Goal: Navigation & Orientation: Find specific page/section

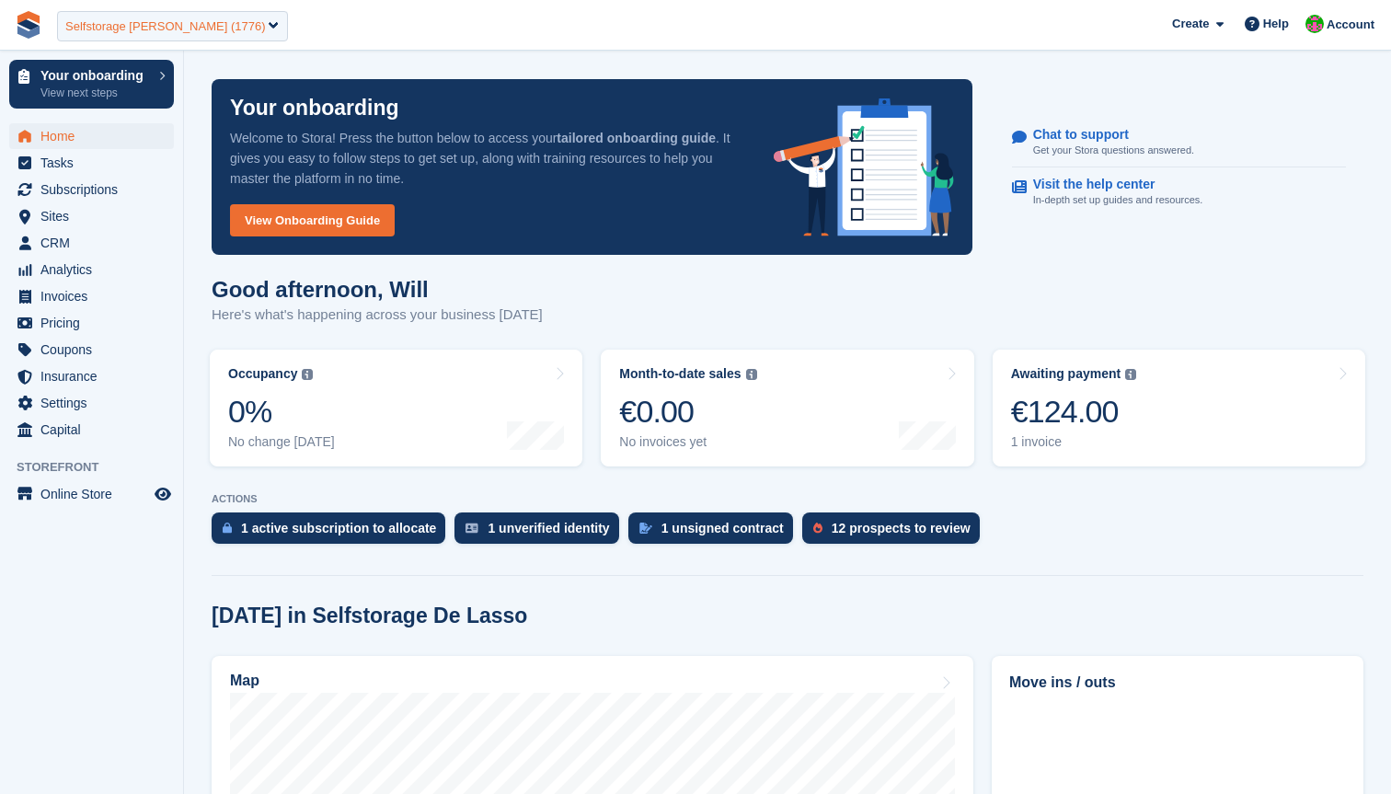
click at [236, 23] on div "Selfstorage De Lasso (1776)" at bounding box center [172, 26] width 231 height 30
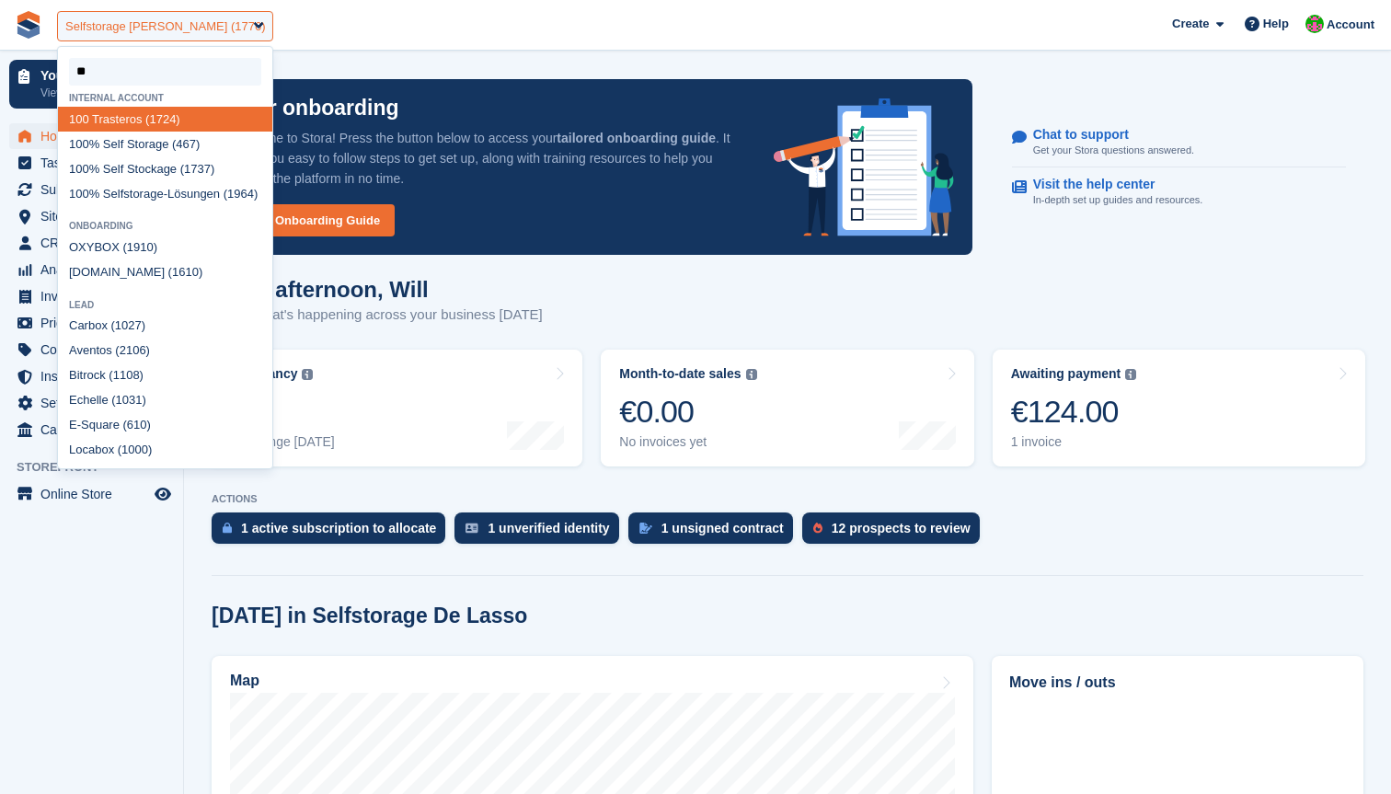
type input "***"
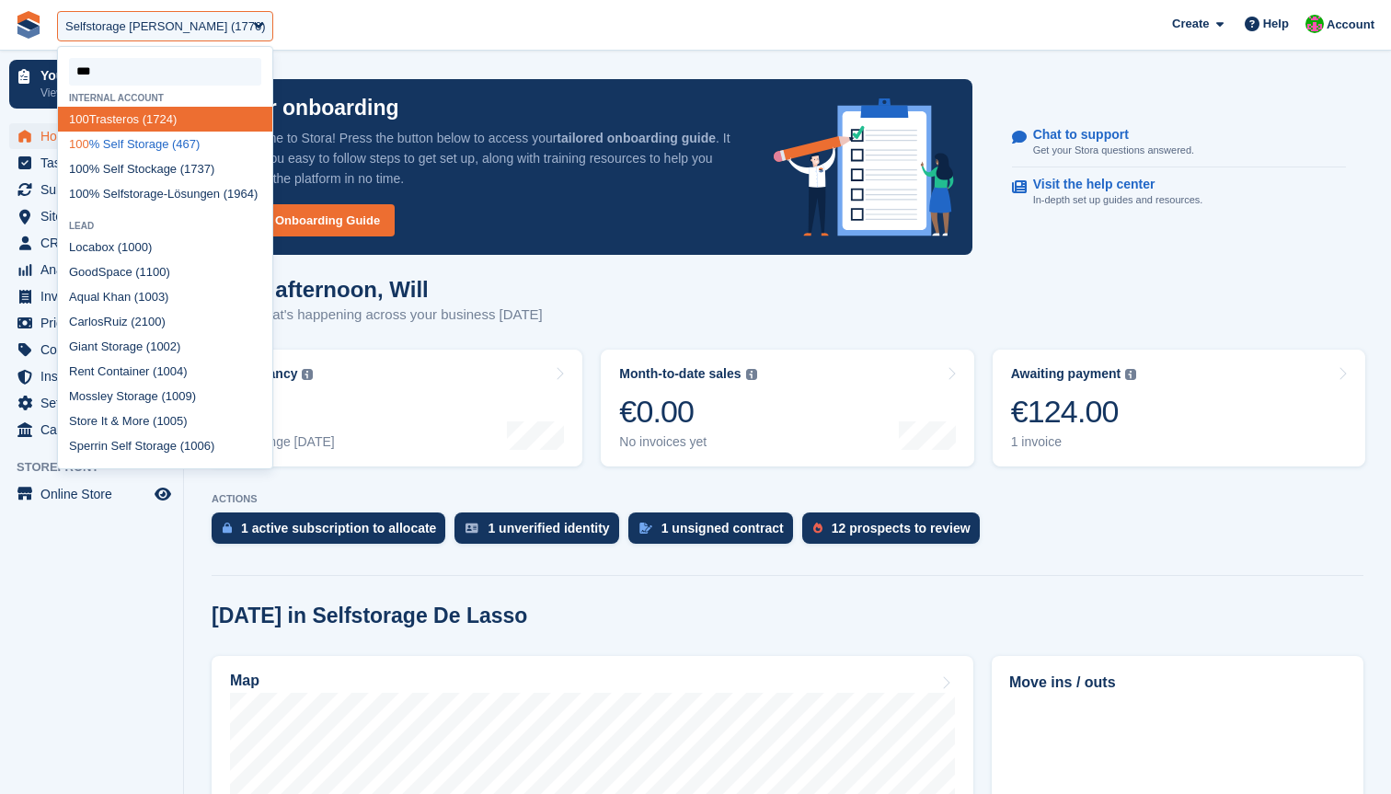
click at [178, 149] on div "100 % Self Storage (467)" at bounding box center [165, 144] width 214 height 25
select select "***"
